Goal: Task Accomplishment & Management: Complete application form

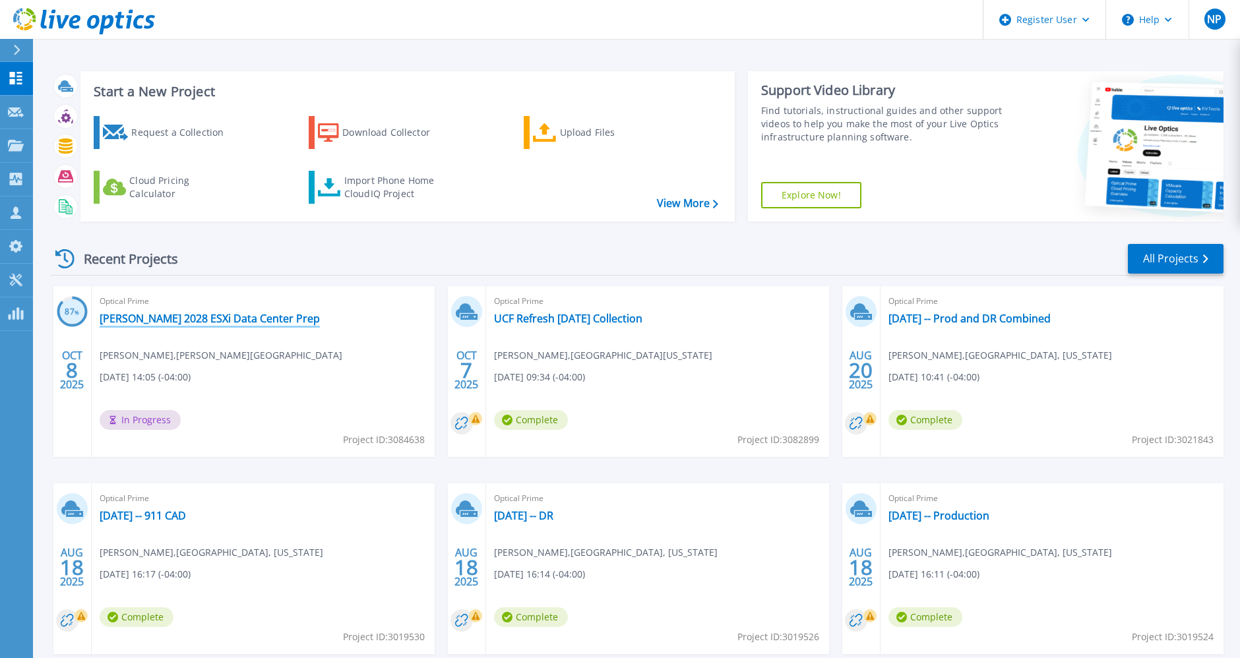
click at [258, 325] on link "Glynn 2028 ESXi Data Center Prep" at bounding box center [210, 318] width 220 height 13
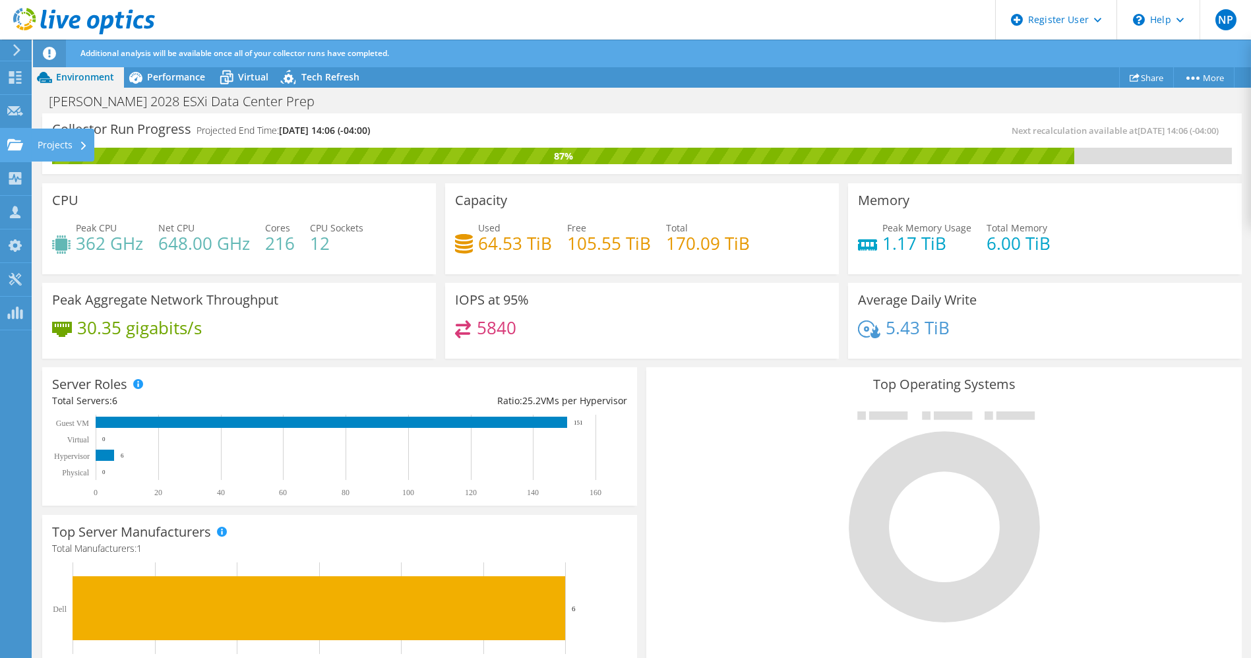
click at [15, 146] on use at bounding box center [15, 143] width 16 height 11
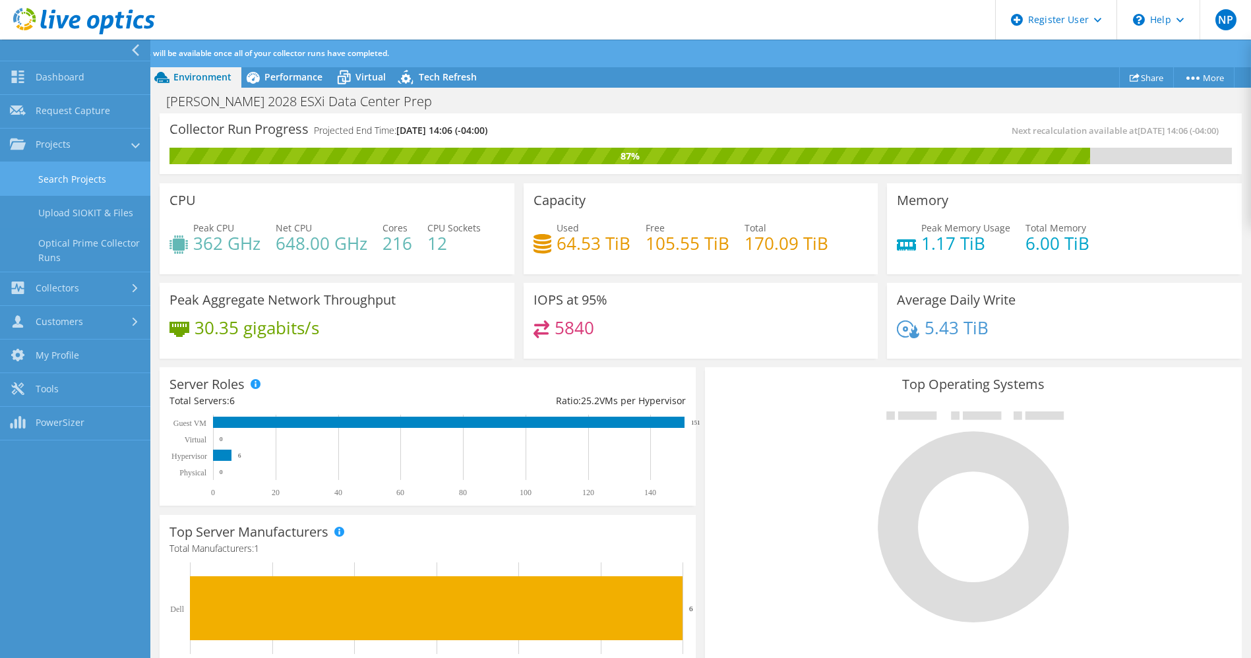
click at [96, 178] on link "Search Projects" at bounding box center [75, 179] width 150 height 34
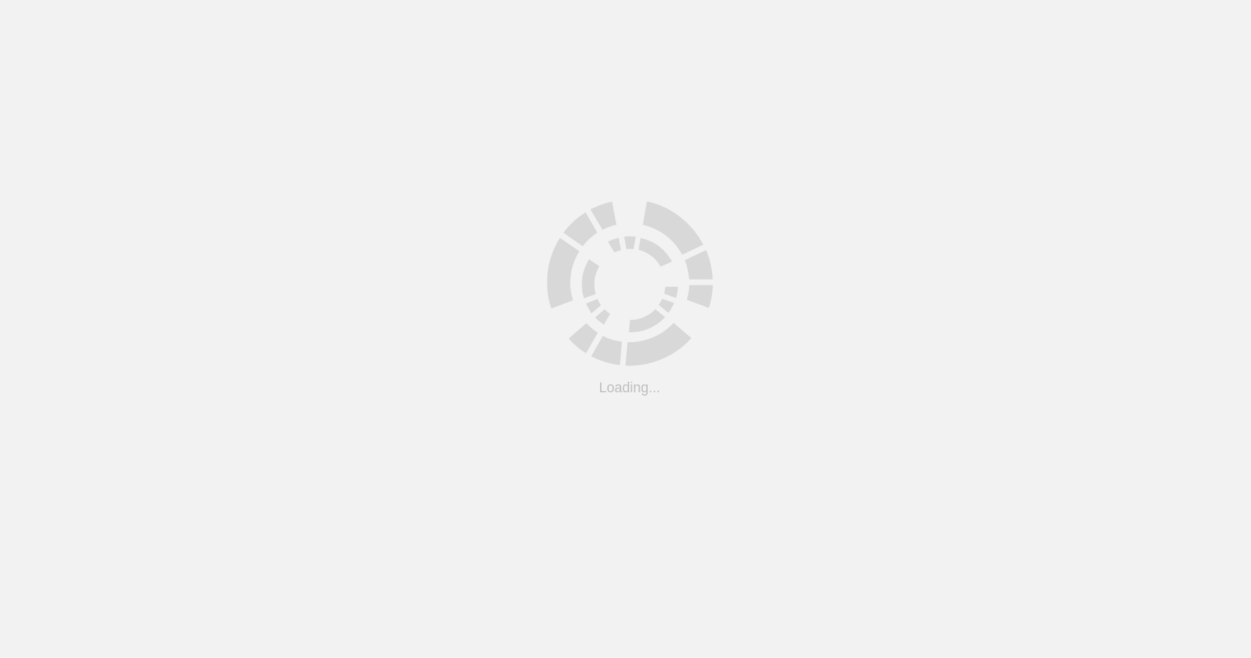
click at [90, 0] on html ".cls-1 { fill: #cecece; } .cls-1 { fill: #cecece; } Loading... Support Site Com…" at bounding box center [625, 0] width 1251 height 0
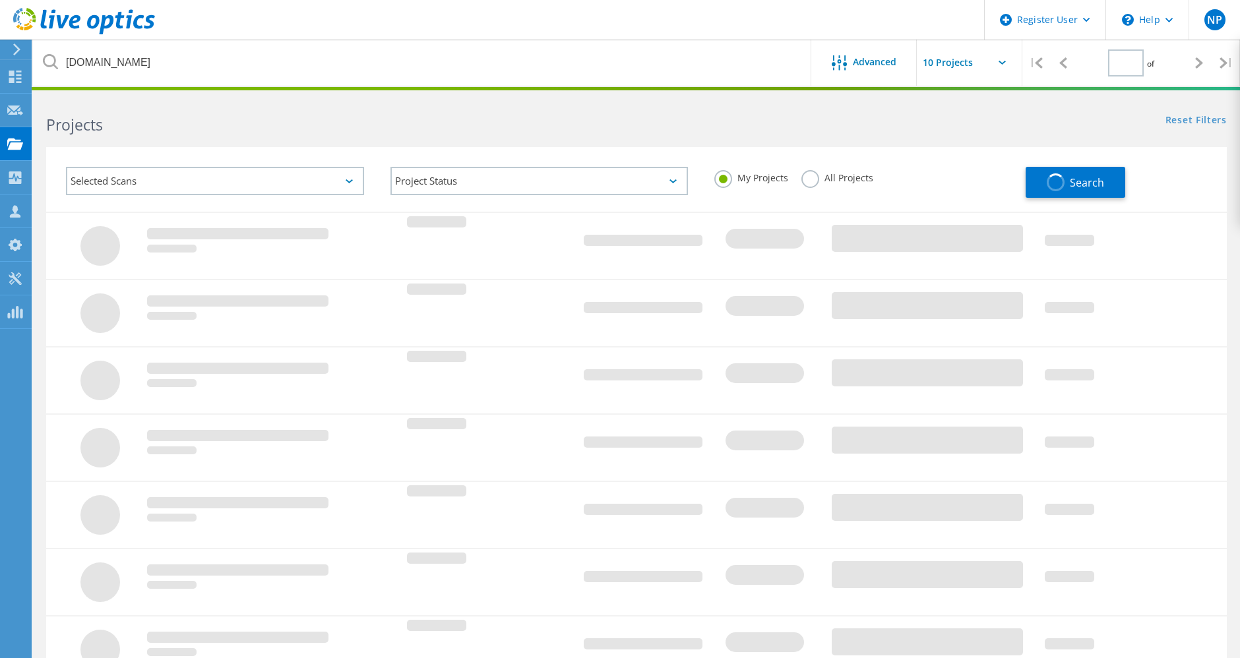
type input "1"
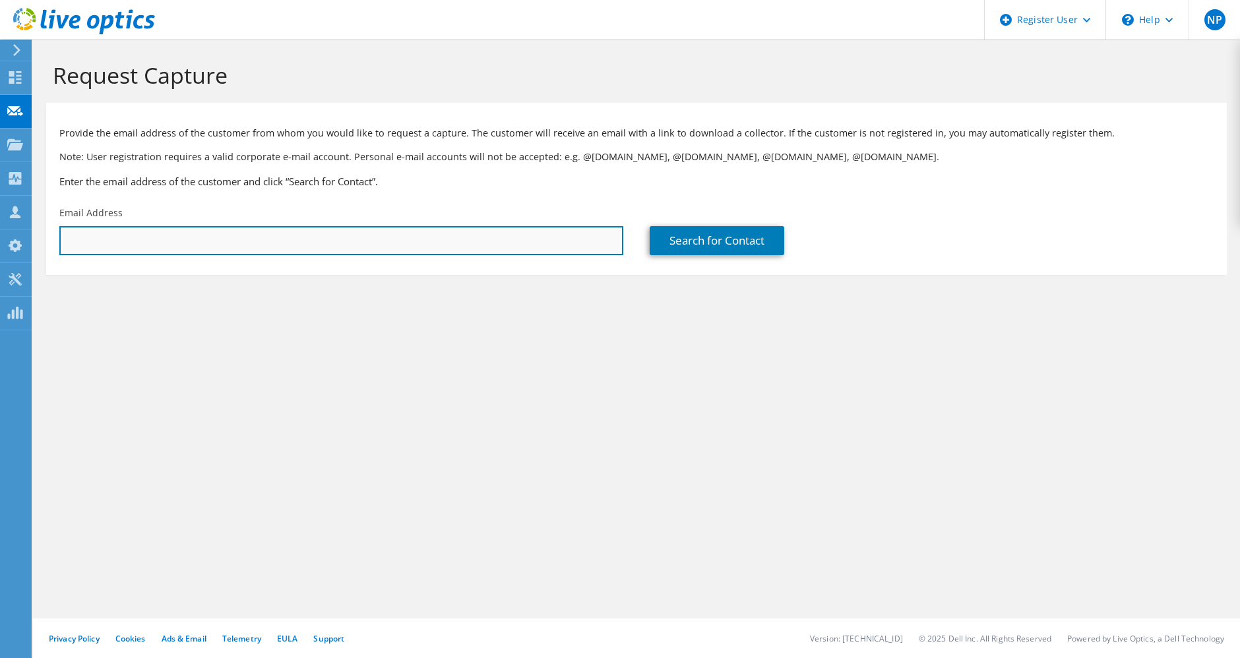
click at [240, 251] on input "text" at bounding box center [341, 240] width 564 height 29
paste input "corizzi.aaron@spcollege.edu"
type input "corizzi.aaron@spcollege.edu"
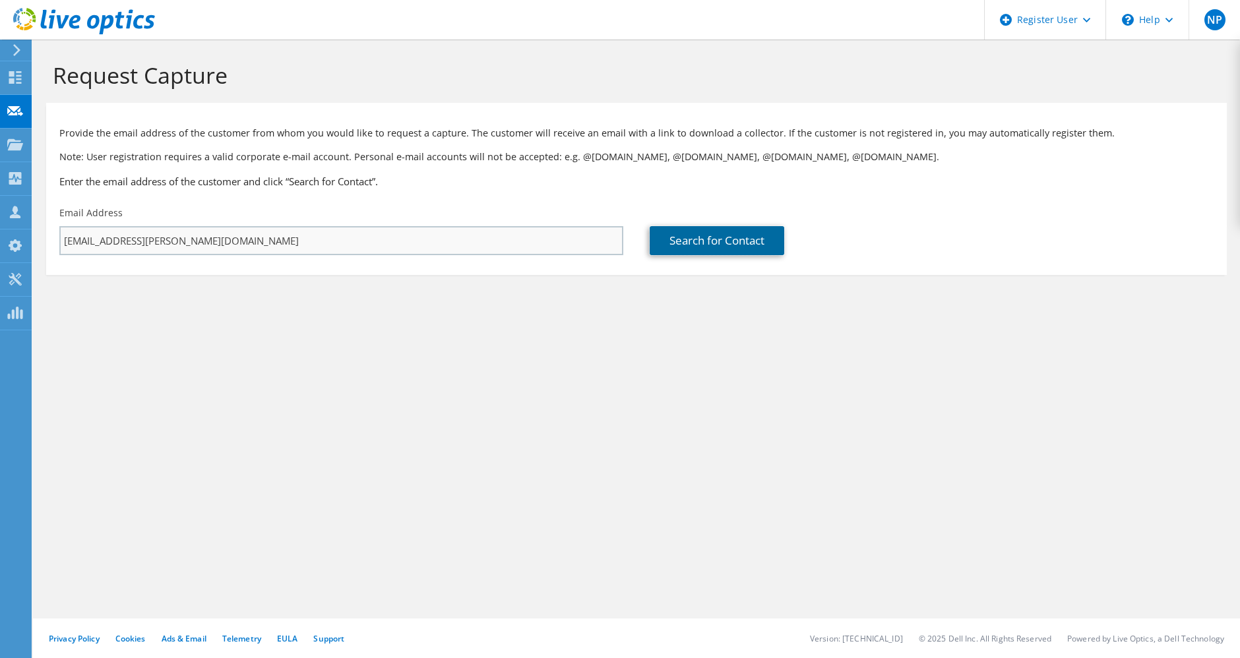
click at [649, 226] on link "Search for Contact" at bounding box center [716, 240] width 135 height 29
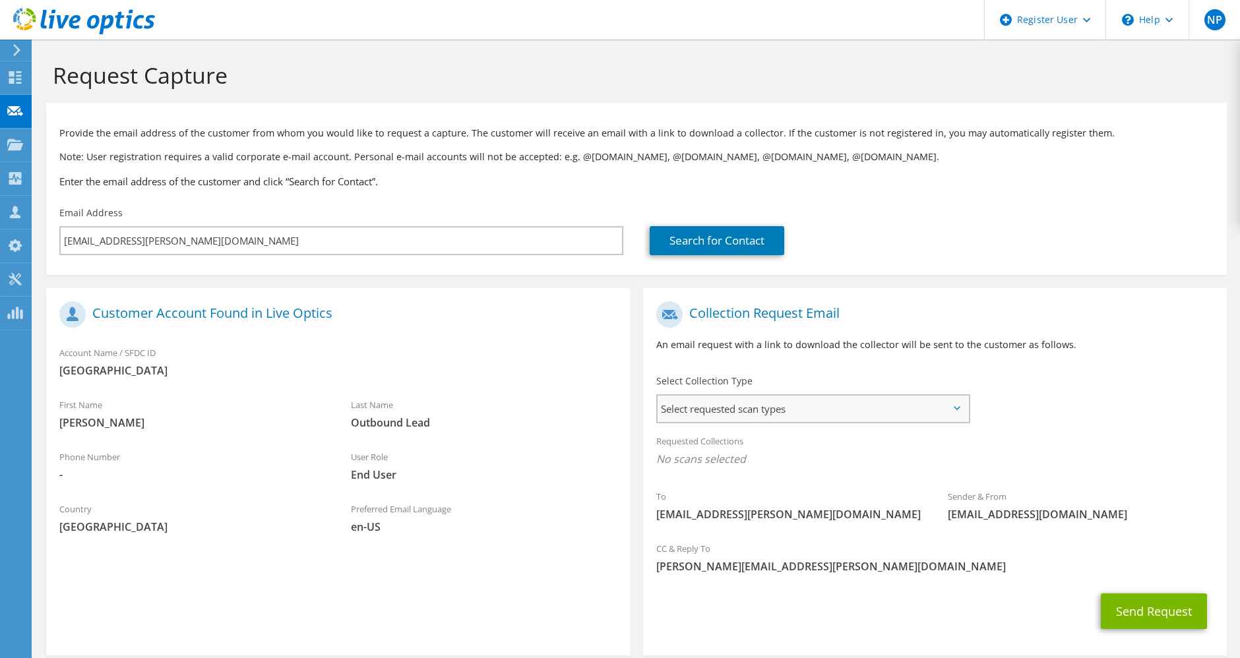
click at [800, 409] on span "Select requested scan types" at bounding box center [812, 409] width 311 height 26
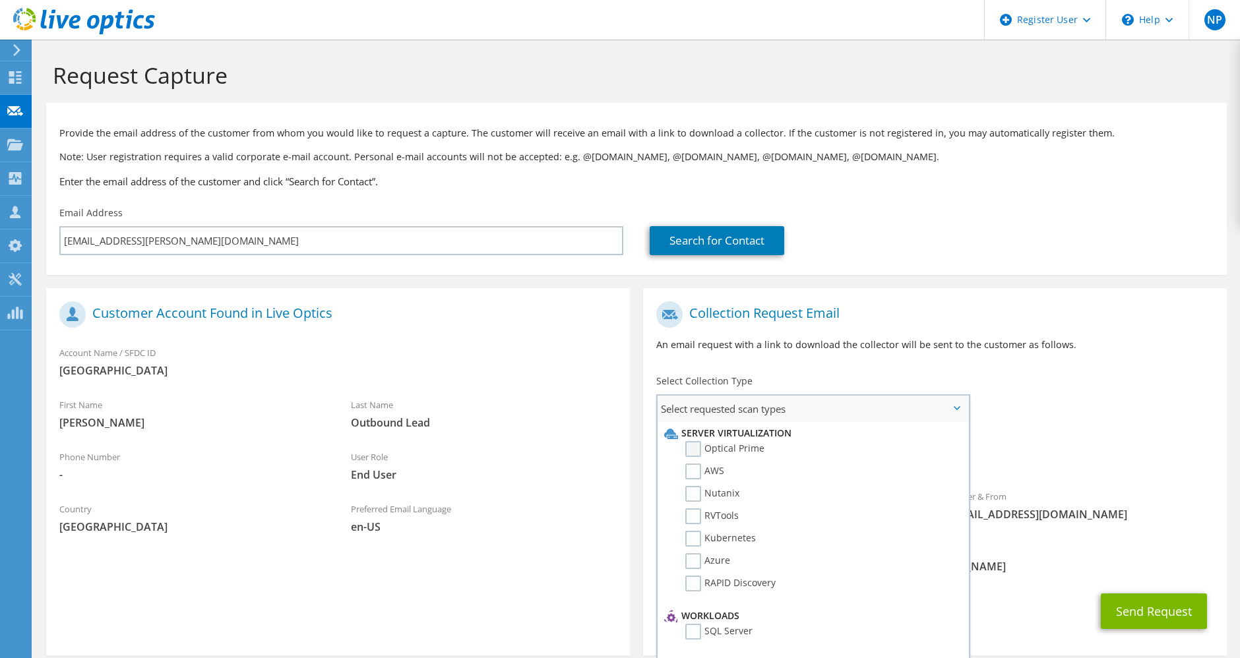
click at [739, 452] on label "Optical Prime" at bounding box center [724, 449] width 79 height 16
click at [0, 0] on input "Optical Prime" at bounding box center [0, 0] width 0 height 0
click at [974, 389] on div "Select Collection Type Select requested scan types Server Virtualization Optica…" at bounding box center [813, 397] width 340 height 59
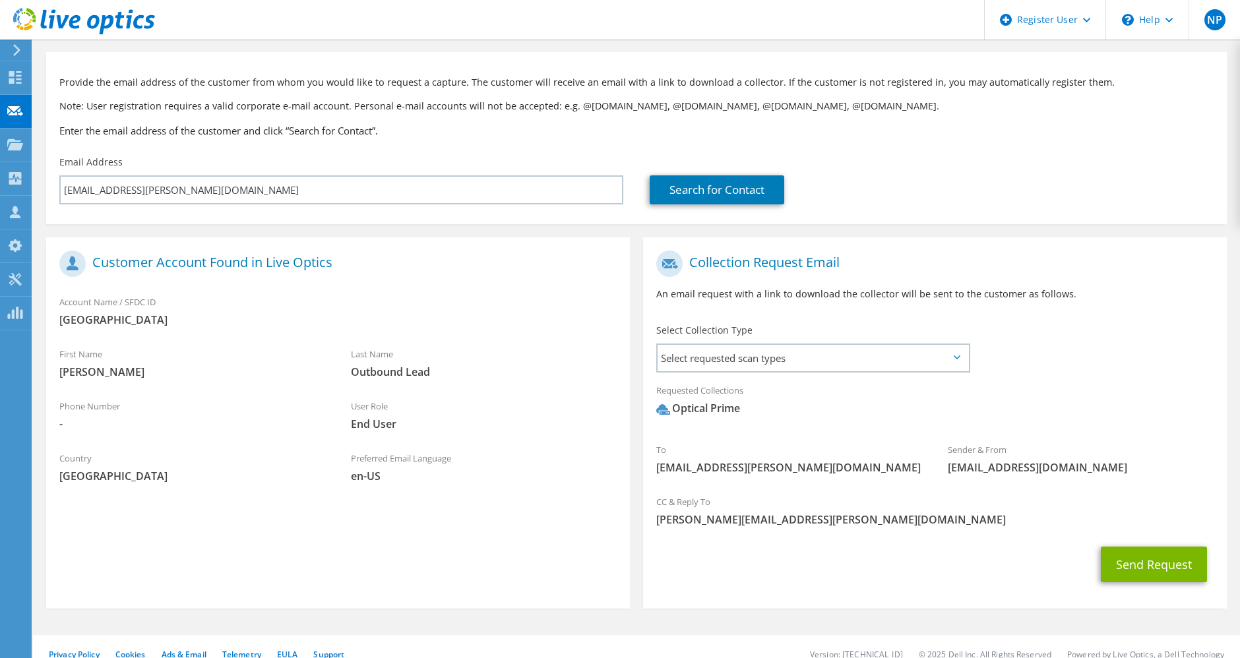
scroll to position [51, 0]
click at [1132, 560] on button "Send Request" at bounding box center [1154, 565] width 106 height 36
